Goal: Task Accomplishment & Management: Use online tool/utility

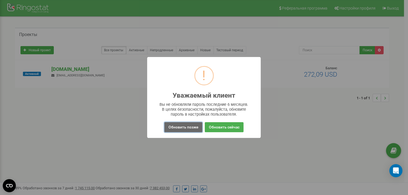
click at [189, 126] on button "Обновить позже" at bounding box center [184, 127] width 38 height 10
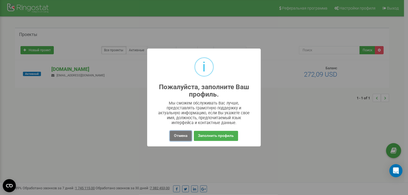
drag, startPoint x: 184, startPoint y: 137, endPoint x: 90, endPoint y: 93, distance: 103.8
click at [184, 137] on button "Отмена" at bounding box center [181, 136] width 22 height 10
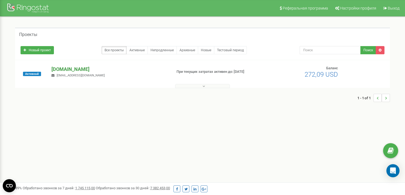
click at [76, 66] on p "[DOMAIN_NAME]" at bounding box center [109, 69] width 116 height 7
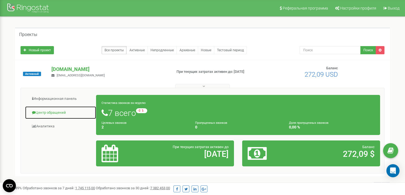
click at [54, 112] on link "Центр обращений" at bounding box center [60, 112] width 71 height 13
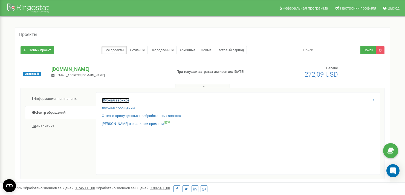
click at [117, 101] on link "Журнал звонков" at bounding box center [116, 100] width 28 height 5
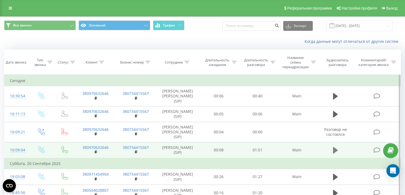
click at [336, 147] on icon at bounding box center [335, 151] width 5 height 8
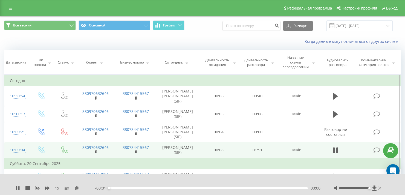
drag, startPoint x: 354, startPoint y: 189, endPoint x: 378, endPoint y: 189, distance: 24.6
click at [378, 189] on div at bounding box center [358, 188] width 48 height 5
click at [97, 150] on icon at bounding box center [96, 152] width 3 height 4
